Goal: Task Accomplishment & Management: Manage account settings

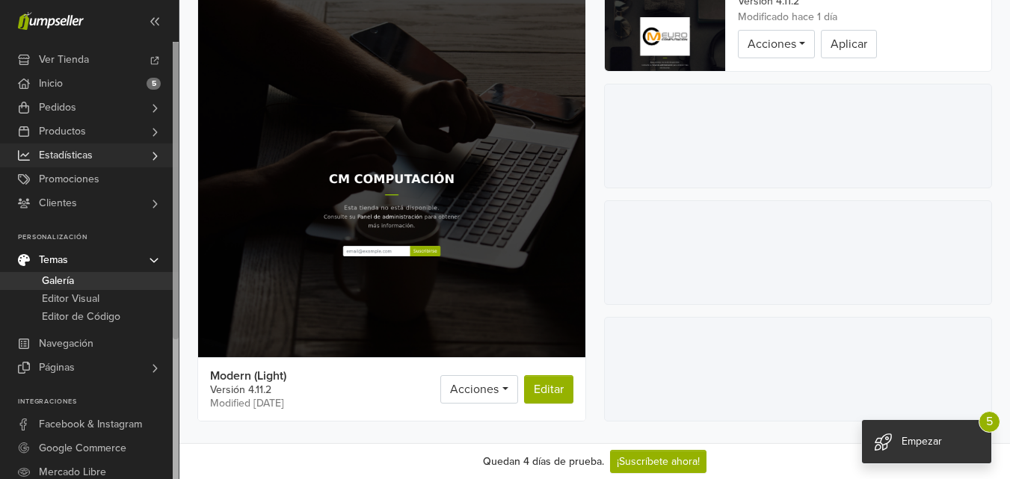
scroll to position [73, 0]
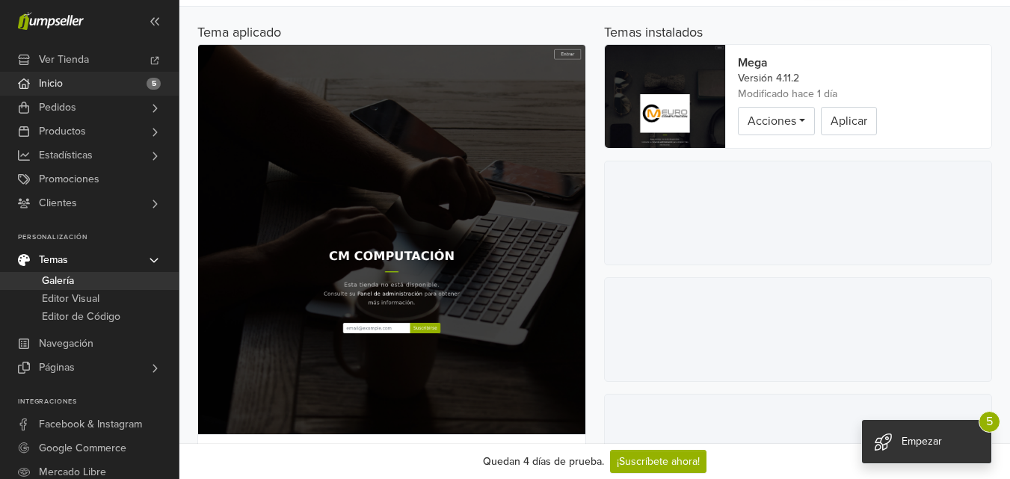
click at [85, 84] on link "Inicio 5" at bounding box center [89, 84] width 179 height 24
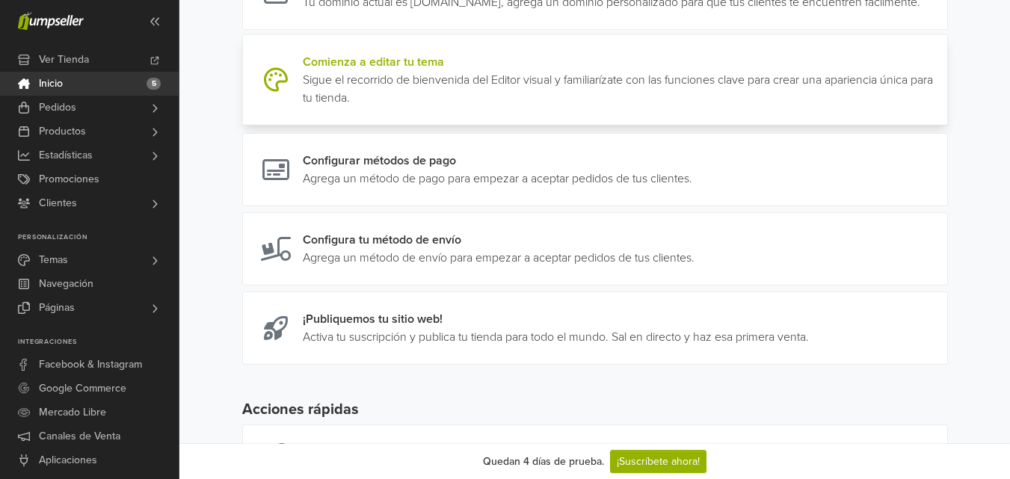
scroll to position [299, 0]
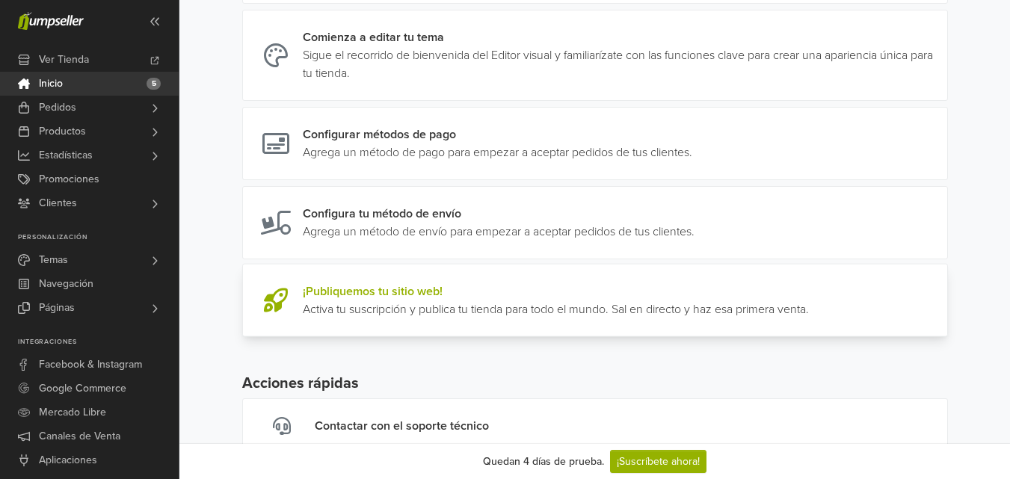
click at [809, 311] on link at bounding box center [809, 301] width 0 height 36
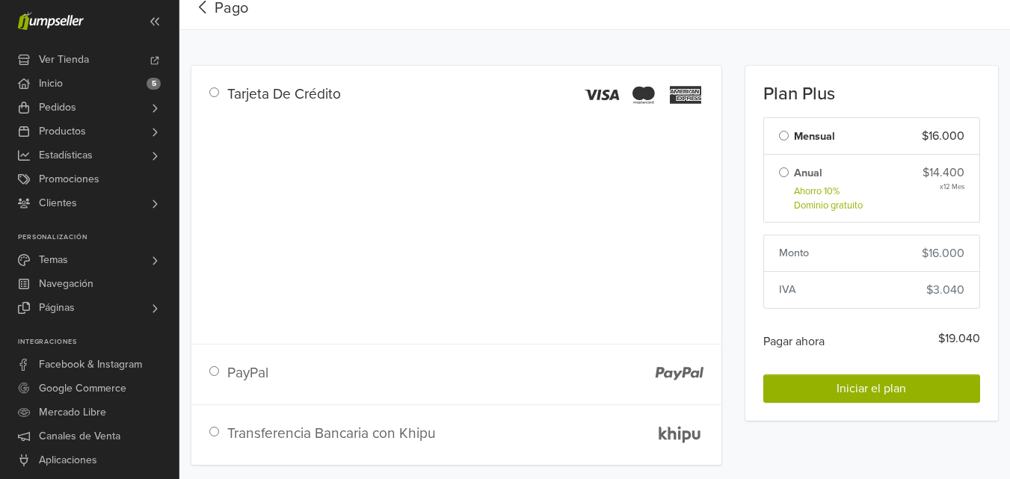
scroll to position [17, 0]
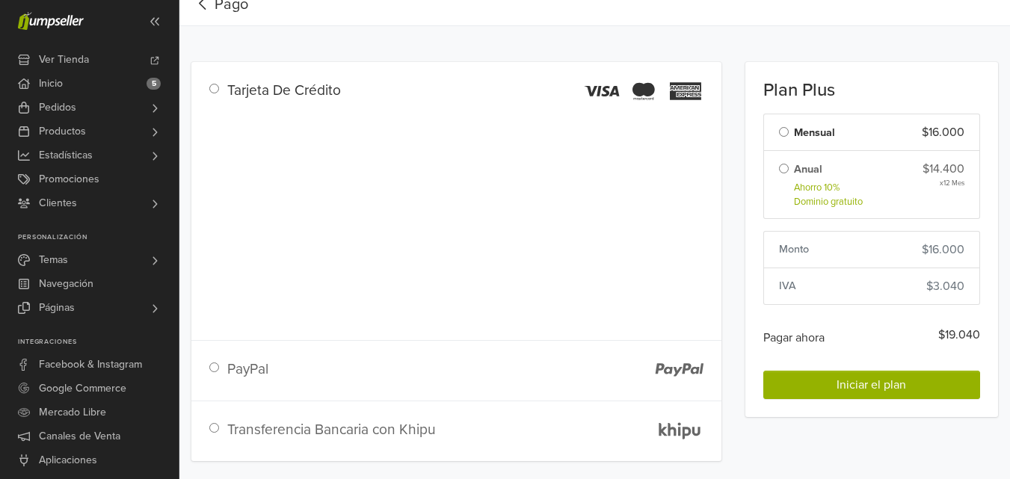
click at [217, 428] on div "Transferencia Bancaria con Khipu" at bounding box center [340, 437] width 249 height 36
